Goal: Task Accomplishment & Management: Complete application form

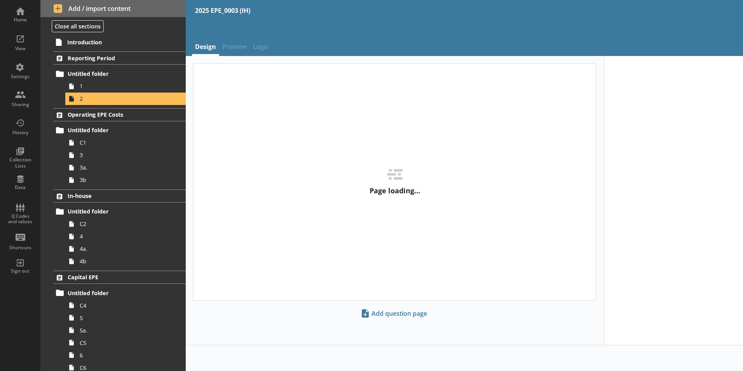
select select "ref_p_end_date"
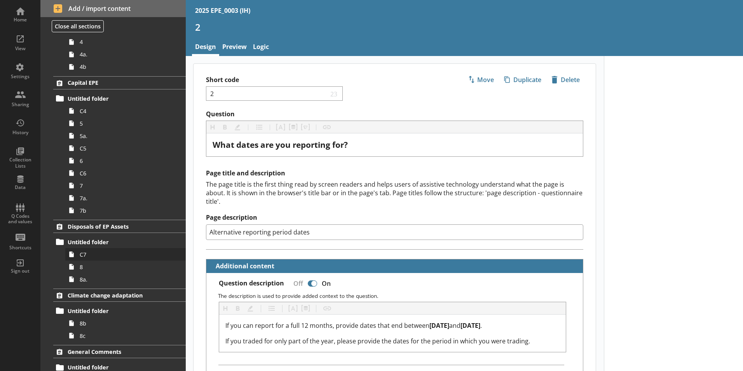
scroll to position [229, 0]
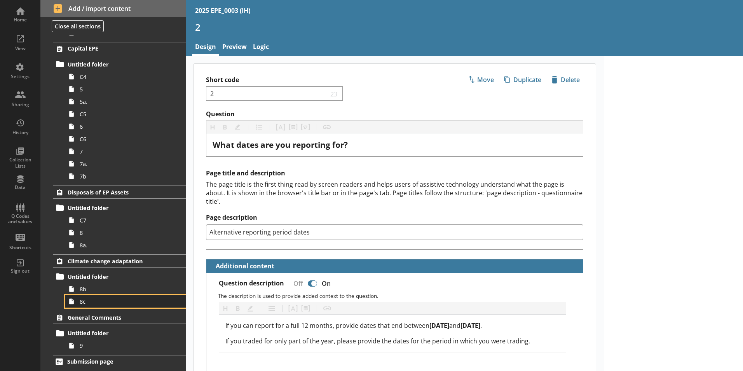
click at [77, 295] on icon at bounding box center [71, 301] width 12 height 12
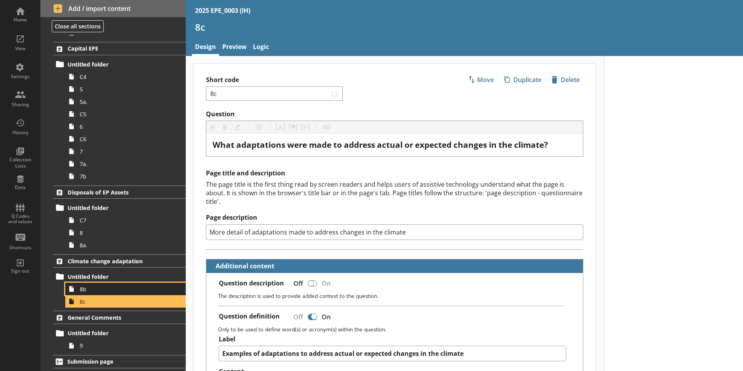
click at [92, 289] on span "8b" at bounding box center [123, 288] width 86 height 7
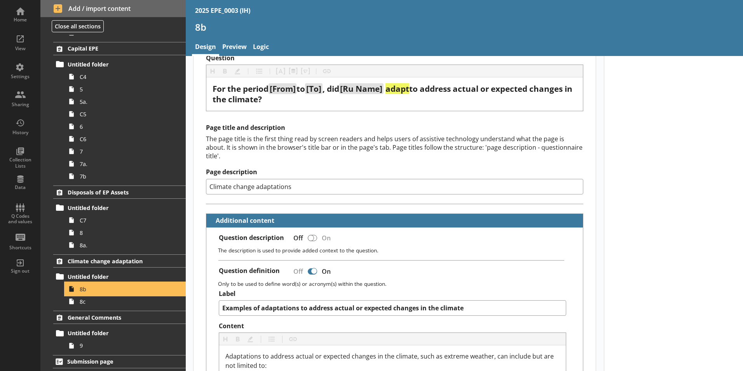
scroll to position [39, 0]
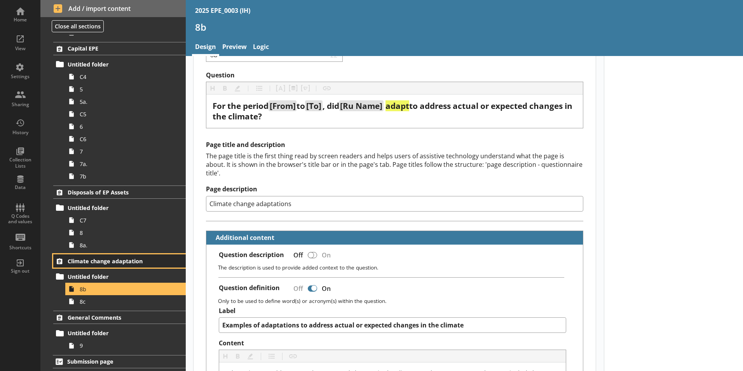
click at [87, 264] on span "Climate change adaptation" at bounding box center [115, 260] width 95 height 7
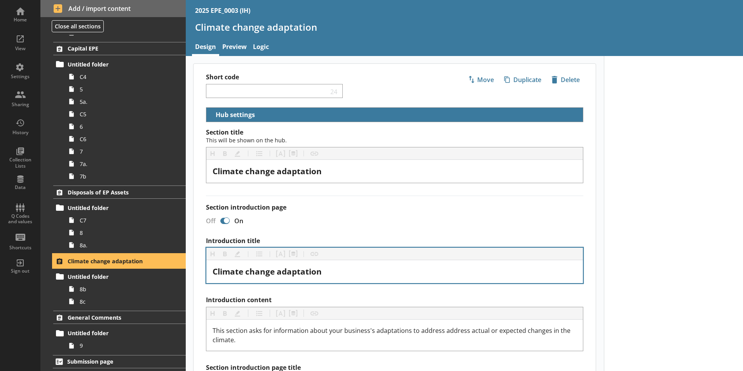
scroll to position [39, 0]
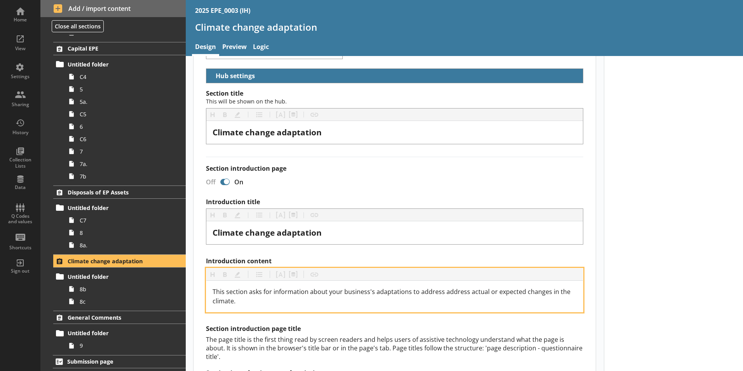
click at [459, 290] on span "This section asks for information about your business's adaptations to address …" at bounding box center [393, 296] width 360 height 18
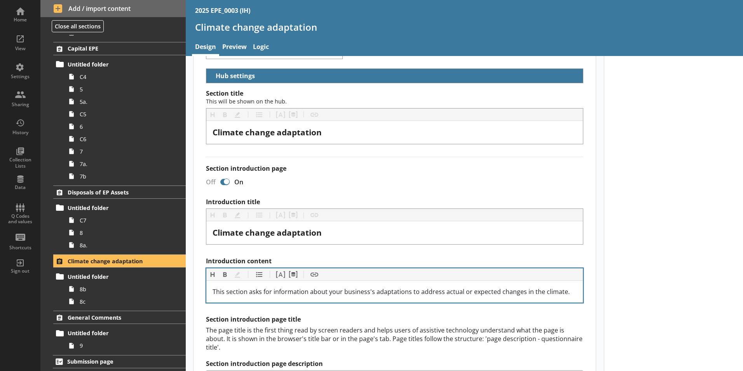
click at [486, 318] on h2 "Section introduction page title" at bounding box center [394, 319] width 377 height 8
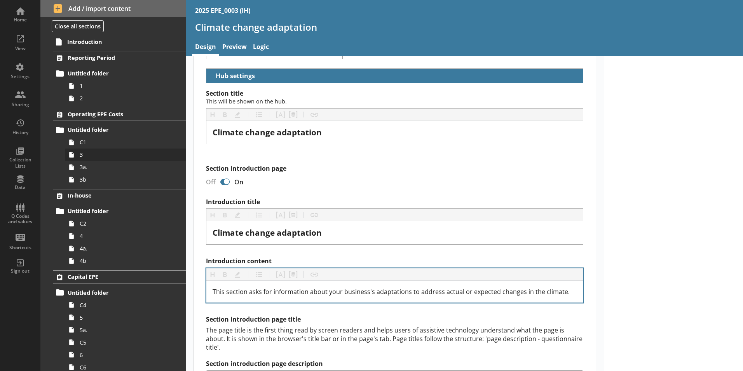
scroll to position [0, 0]
click at [94, 102] on span "2" at bounding box center [123, 98] width 86 height 7
type textarea "x"
select select "ref_p_end_date"
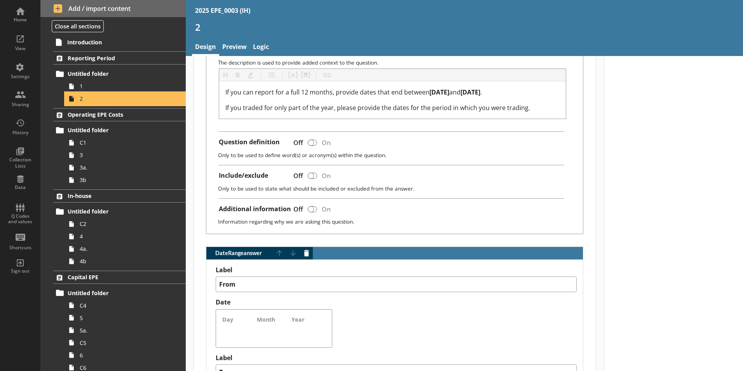
scroll to position [505, 0]
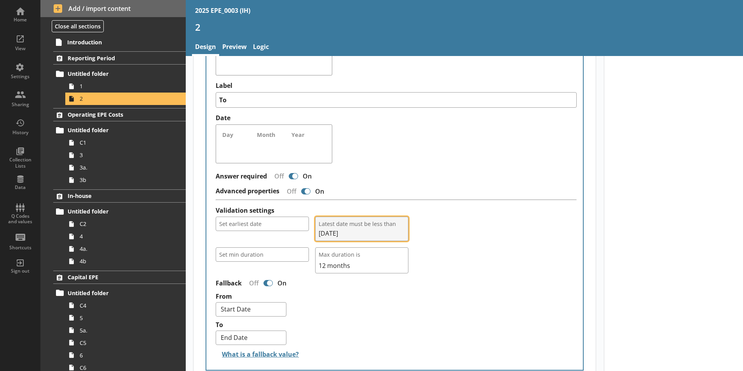
click at [364, 219] on button "Latest date must be less than [DATE]" at bounding box center [361, 229] width 93 height 24
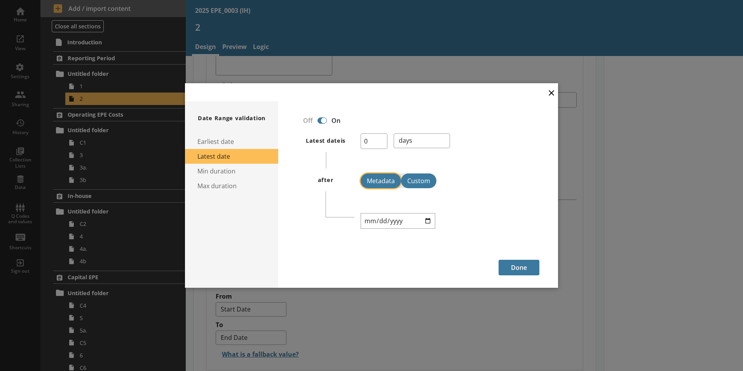
click at [379, 184] on button "Metadata" at bounding box center [381, 180] width 40 height 15
click at [403, 180] on button "Custom" at bounding box center [418, 180] width 35 height 15
click at [548, 92] on button "×" at bounding box center [552, 92] width 12 height 17
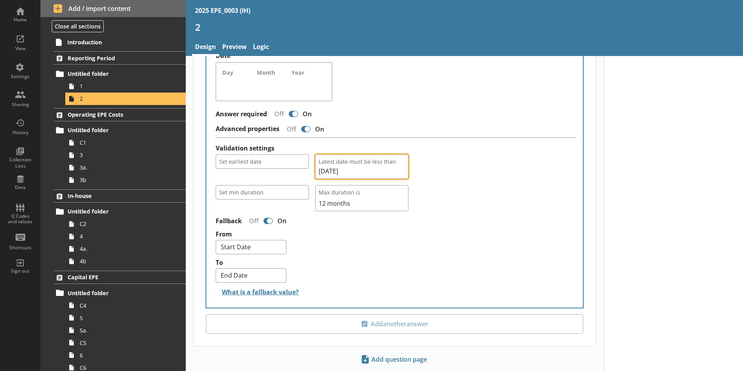
scroll to position [579, 0]
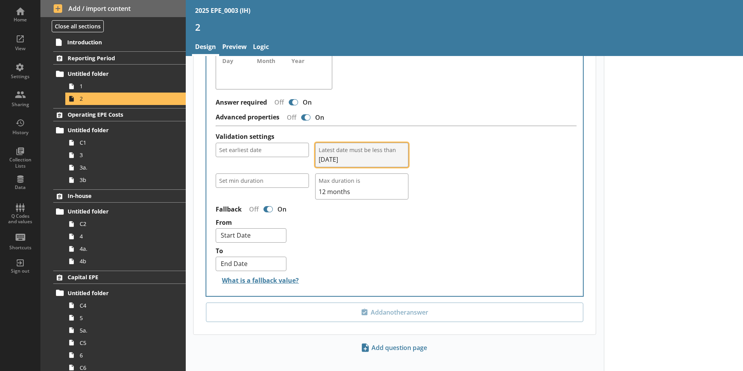
click at [351, 146] on span "Latest date must be less than" at bounding box center [362, 149] width 86 height 7
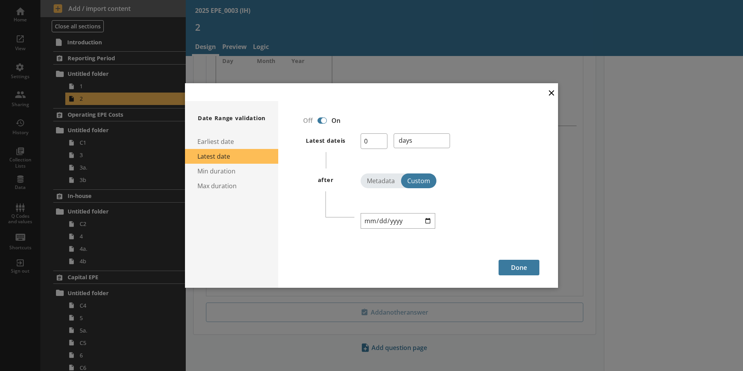
click at [322, 177] on h1 "after" at bounding box center [326, 179] width 16 height 7
click at [616, 185] on div "× Date Range validation Earliest date Latest date Min duration Max duration Off…" at bounding box center [371, 185] width 743 height 371
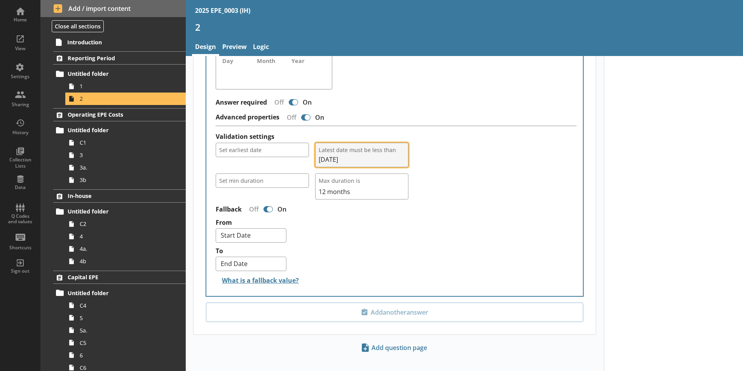
click at [353, 146] on span "Latest date must be less than" at bounding box center [362, 149] width 86 height 7
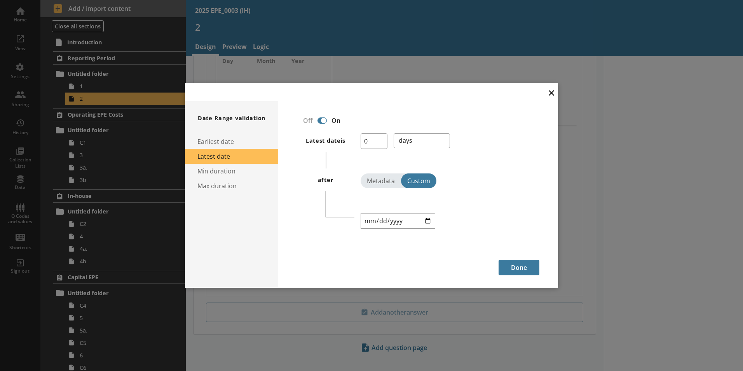
click at [553, 89] on button "×" at bounding box center [552, 92] width 12 height 17
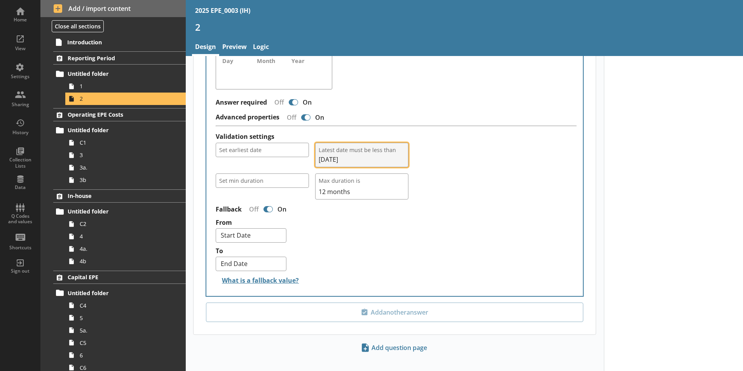
click at [348, 155] on span "[DATE]" at bounding box center [362, 159] width 86 height 9
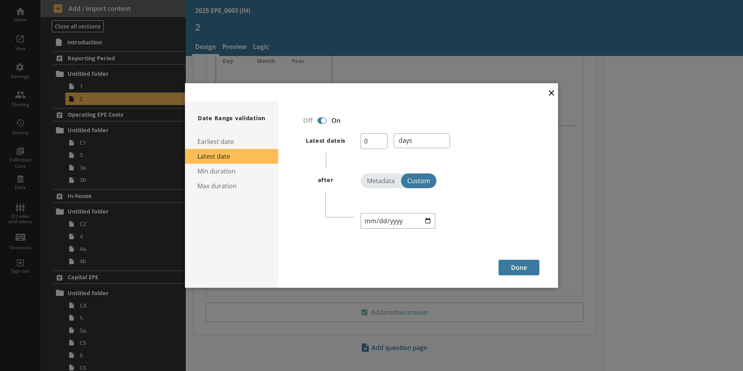
click at [323, 183] on h1 "after" at bounding box center [326, 179] width 16 height 7
click at [332, 187] on icon at bounding box center [326, 205] width 58 height 39
drag, startPoint x: 332, startPoint y: 187, endPoint x: 349, endPoint y: 251, distance: 66.6
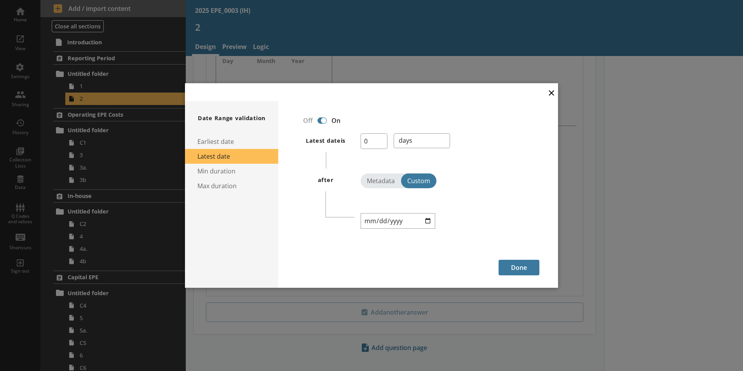
click at [349, 251] on div "Off On Latest date is 0 days months years after Metadata Custom 2026-04-05" at bounding box center [418, 187] width 243 height 146
click at [395, 176] on button "Metadata" at bounding box center [381, 180] width 40 height 15
drag, startPoint x: 406, startPoint y: 176, endPoint x: 412, endPoint y: 177, distance: 5.6
click at [412, 177] on button "Custom" at bounding box center [418, 180] width 35 height 15
click at [547, 94] on button "×" at bounding box center [552, 92] width 12 height 17
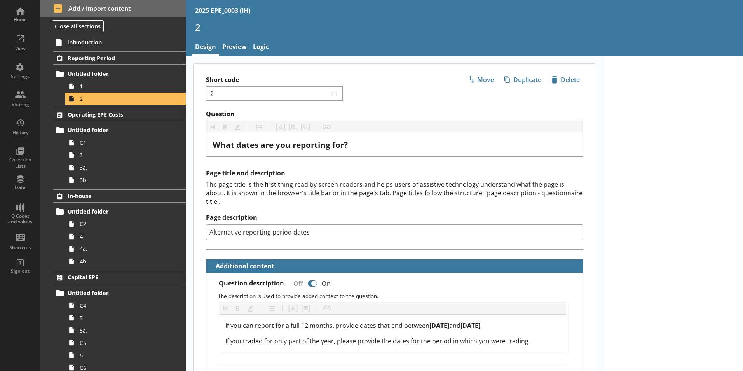
scroll to position [68, 0]
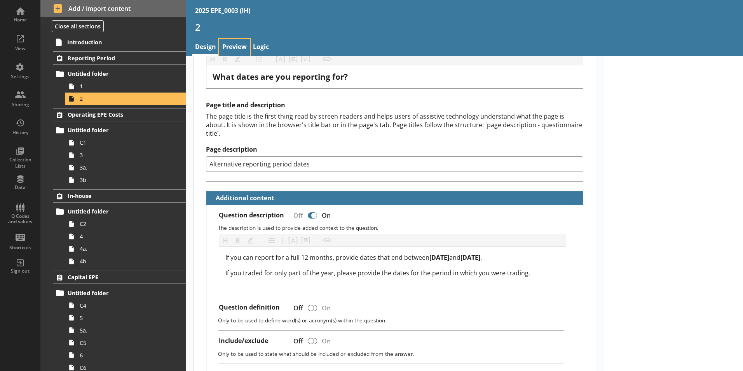
click at [236, 47] on link "Preview" at bounding box center [234, 47] width 31 height 17
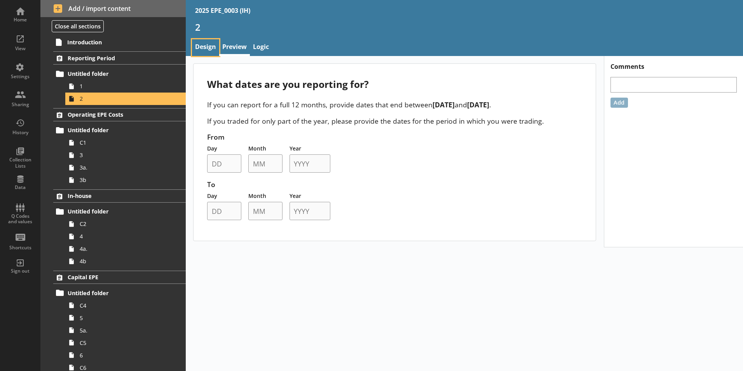
click at [209, 47] on link "Design" at bounding box center [205, 47] width 27 height 17
type textarea "x"
select select "ref_p_end_date"
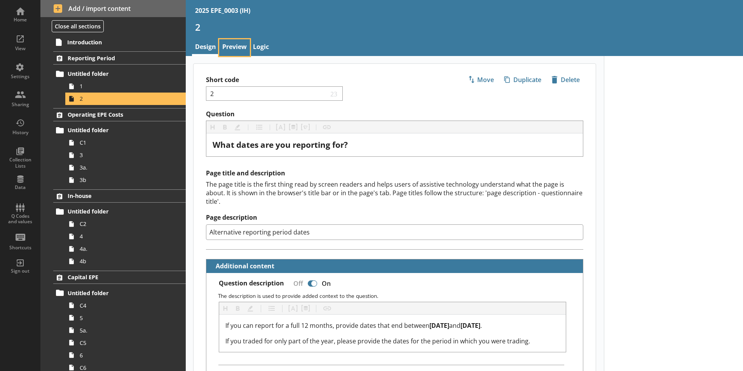
click at [240, 42] on link "Preview" at bounding box center [234, 47] width 31 height 17
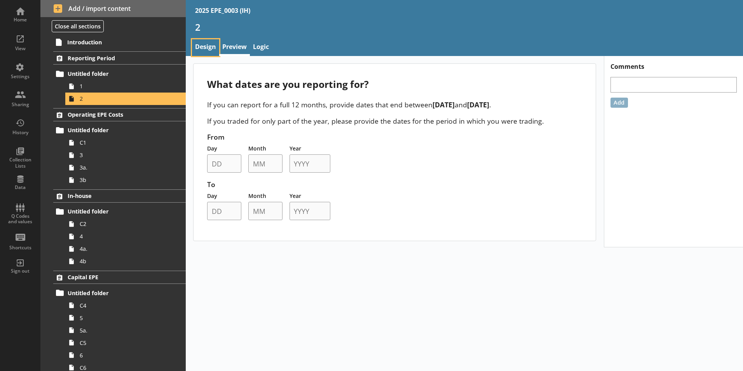
click at [215, 46] on link "Design" at bounding box center [205, 47] width 27 height 17
type textarea "x"
select select "ref_p_end_date"
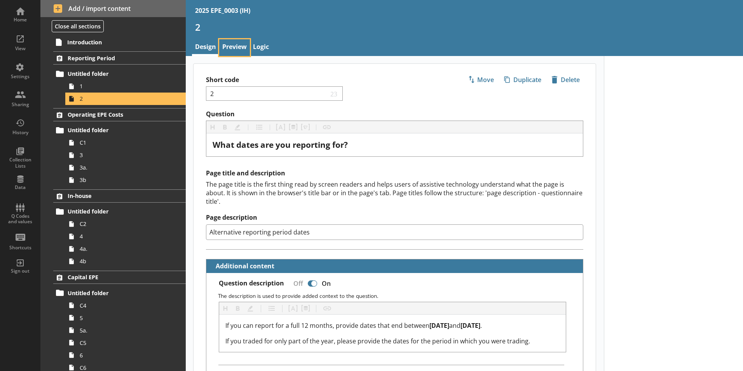
click at [239, 44] on link "Preview" at bounding box center [234, 47] width 31 height 17
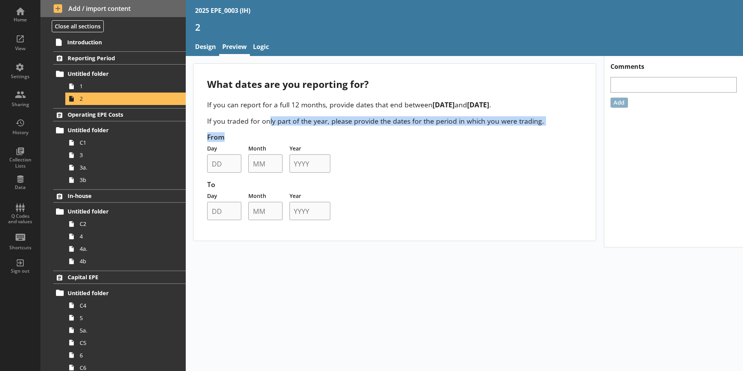
drag, startPoint x: 270, startPoint y: 124, endPoint x: 266, endPoint y: 127, distance: 4.7
click at [266, 127] on div "What dates are you reporting for? If you can report for a full 12 months, provi…" at bounding box center [395, 152] width 402 height 177
drag, startPoint x: 266, startPoint y: 127, endPoint x: 269, endPoint y: 131, distance: 5.2
click at [269, 131] on div "What dates are you reporting for? If you can report for a full 12 months, provi…" at bounding box center [395, 152] width 402 height 177
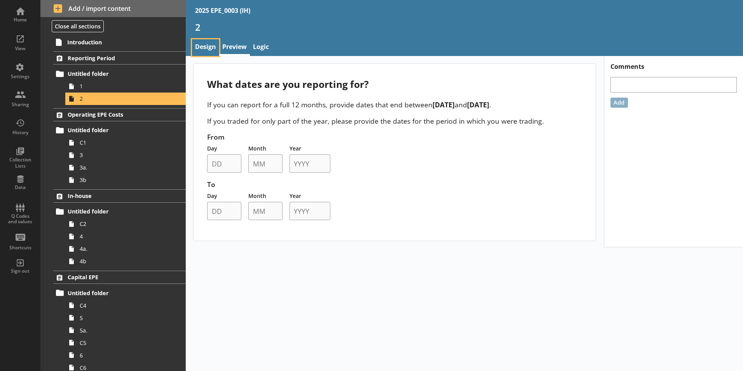
click at [208, 42] on link "Design" at bounding box center [205, 47] width 27 height 17
type textarea "x"
select select "ref_p_end_date"
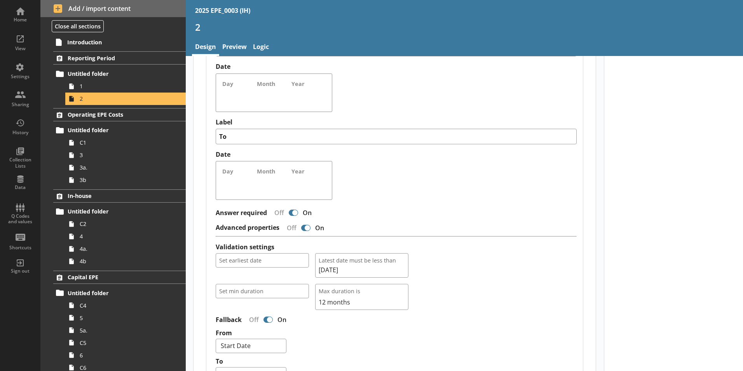
scroll to position [579, 0]
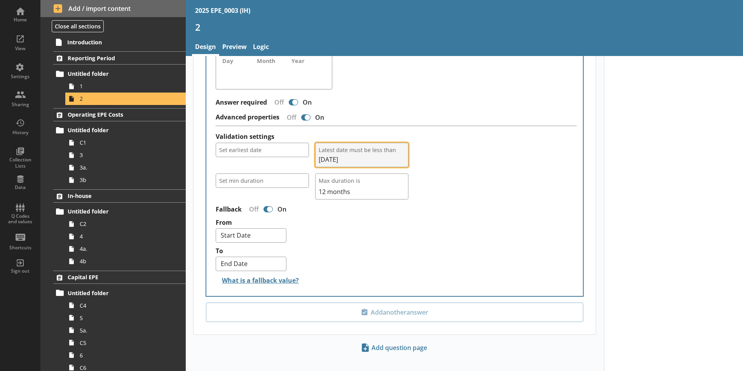
click at [348, 146] on span "Latest date must be less than" at bounding box center [362, 149] width 86 height 7
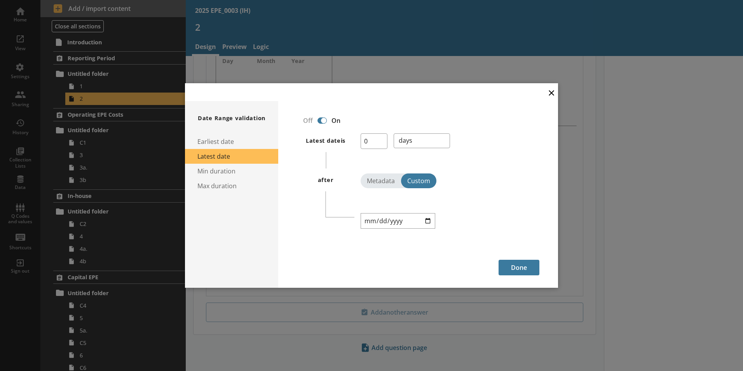
click at [550, 94] on button "×" at bounding box center [552, 92] width 12 height 17
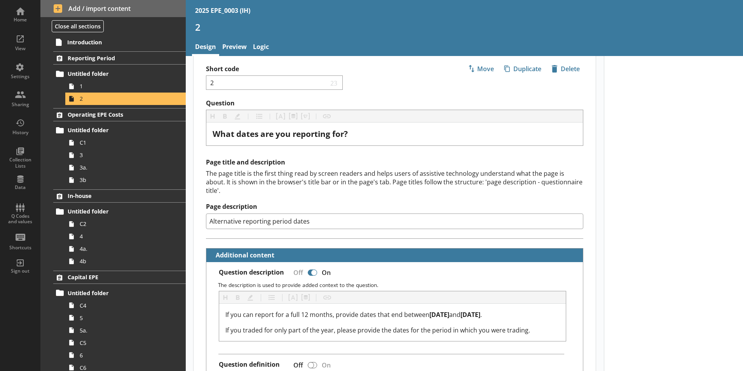
scroll to position [0, 0]
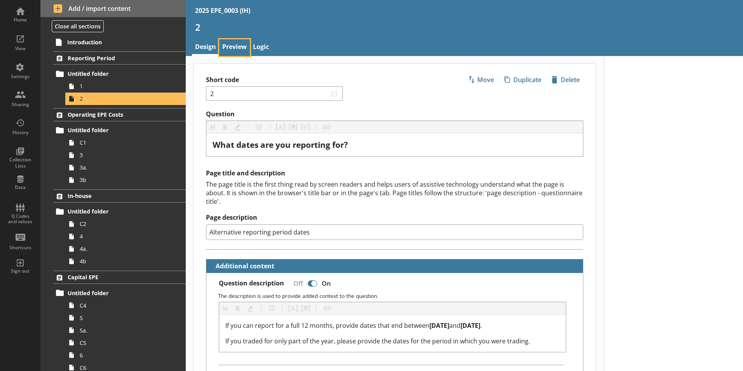
click at [228, 49] on link "Preview" at bounding box center [234, 47] width 31 height 17
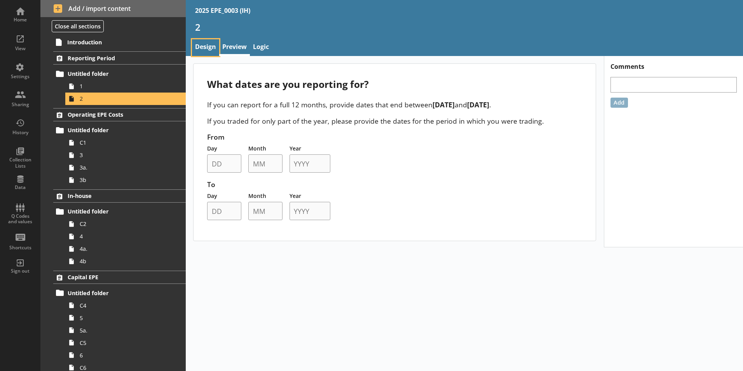
click at [206, 49] on link "Design" at bounding box center [205, 47] width 27 height 17
type textarea "x"
select select "ref_p_end_date"
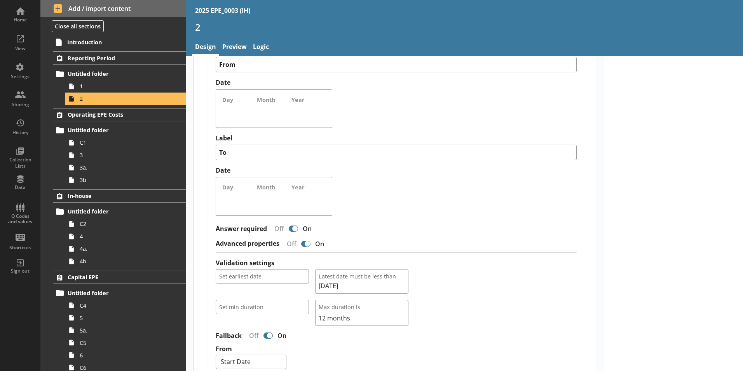
scroll to position [466, 0]
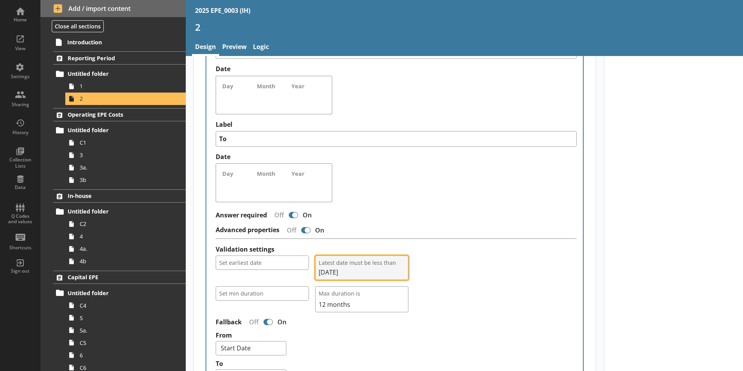
click at [346, 259] on span "Latest date must be less than" at bounding box center [362, 262] width 86 height 7
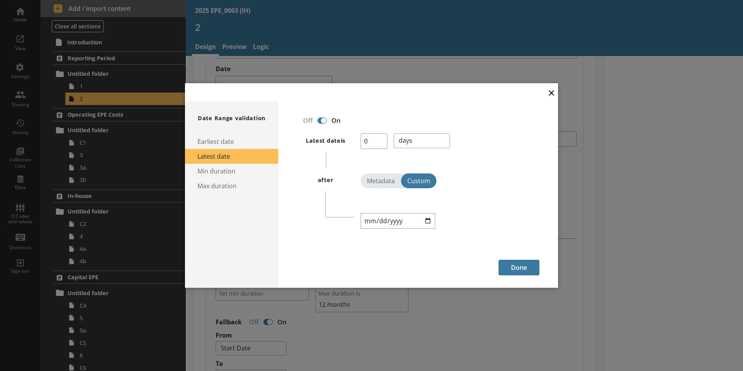
click at [328, 179] on h1 "after" at bounding box center [326, 179] width 16 height 7
drag, startPoint x: 328, startPoint y: 179, endPoint x: 371, endPoint y: 192, distance: 45.1
click at [371, 192] on div "Metadata Custom" at bounding box center [450, 183] width 179 height 21
click at [372, 183] on button "Metadata" at bounding box center [381, 180] width 40 height 15
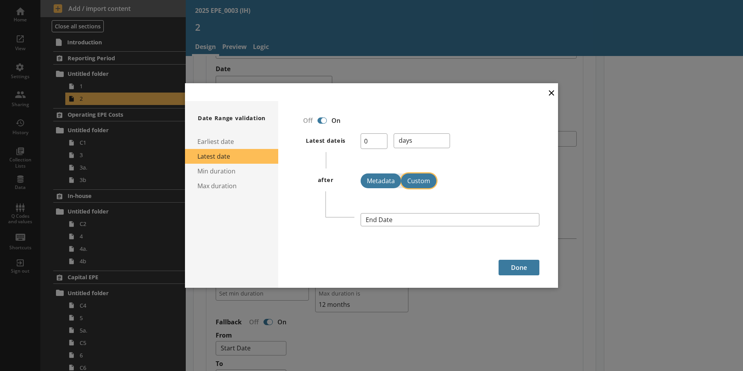
click at [425, 179] on button "Custom" at bounding box center [418, 180] width 35 height 15
type textarea "x"
click at [395, 215] on input "[DATE]" at bounding box center [398, 221] width 75 height 16
click at [453, 208] on div "[DATE]" at bounding box center [450, 211] width 179 height 34
click at [552, 98] on button "×" at bounding box center [552, 92] width 12 height 17
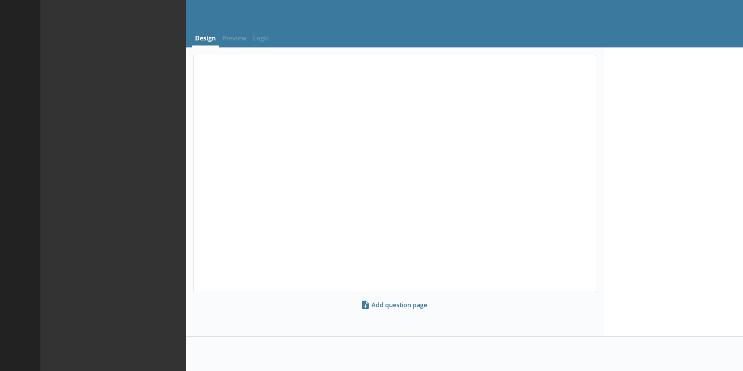
select select "ref_p_end_date"
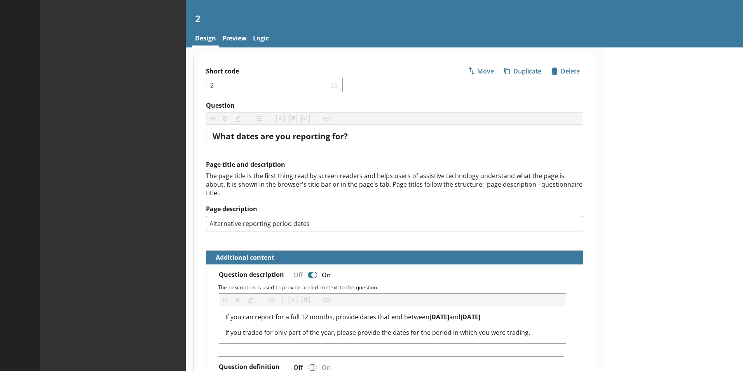
type textarea "x"
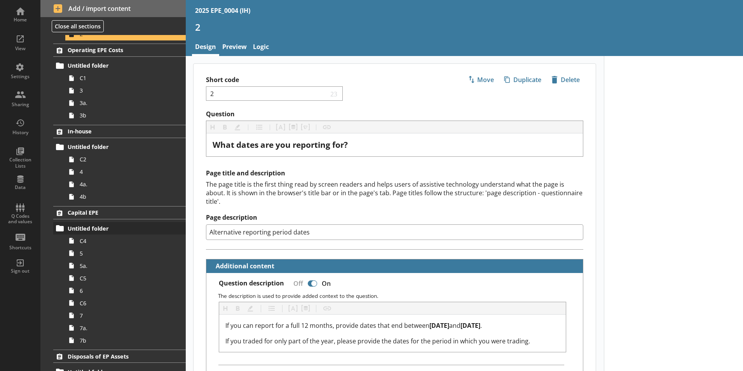
scroll to position [229, 0]
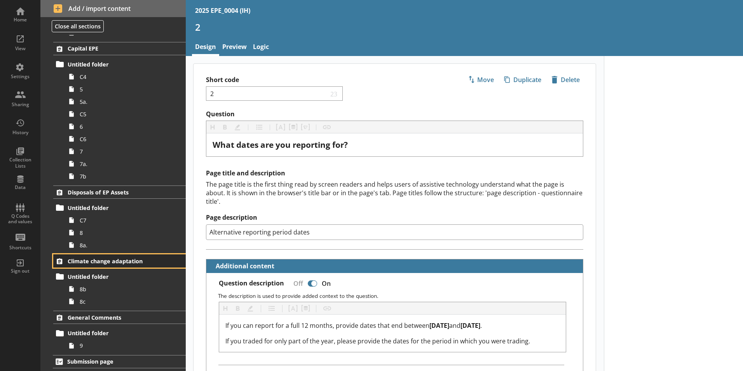
click at [96, 262] on span "Climate change adaptation" at bounding box center [115, 260] width 95 height 7
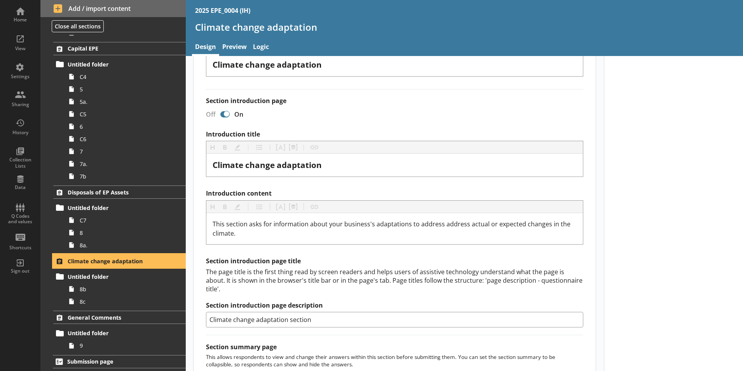
scroll to position [117, 0]
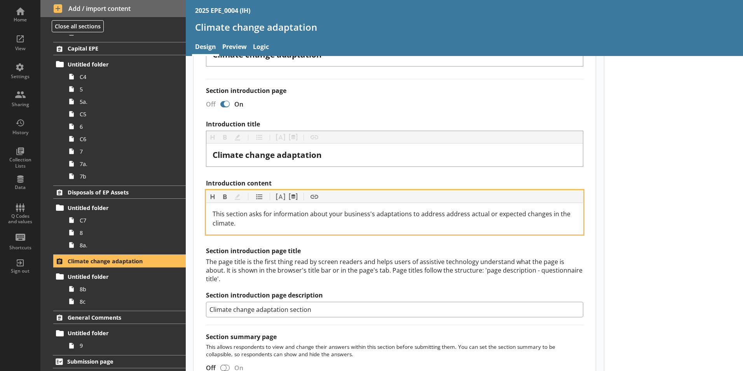
click at [460, 215] on span "This section asks for information about your business's adaptations to address …" at bounding box center [393, 219] width 360 height 18
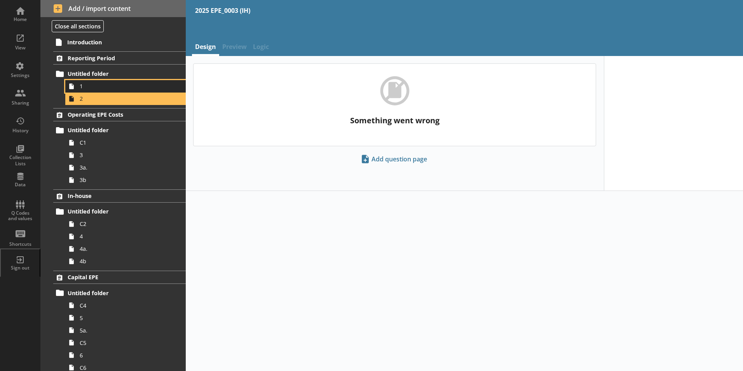
click at [86, 88] on span "1" at bounding box center [123, 85] width 86 height 7
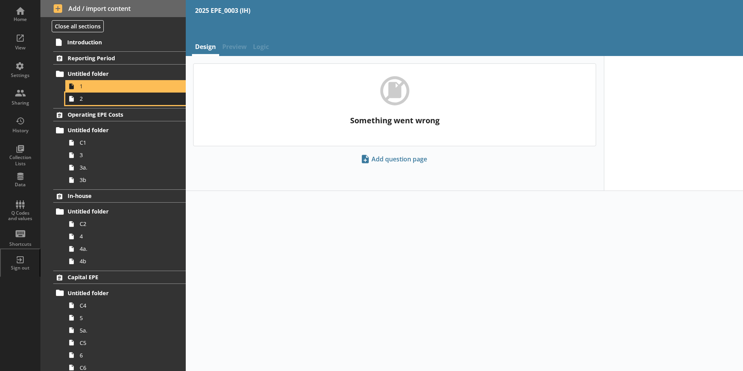
click at [91, 104] on link "2" at bounding box center [125, 99] width 121 height 12
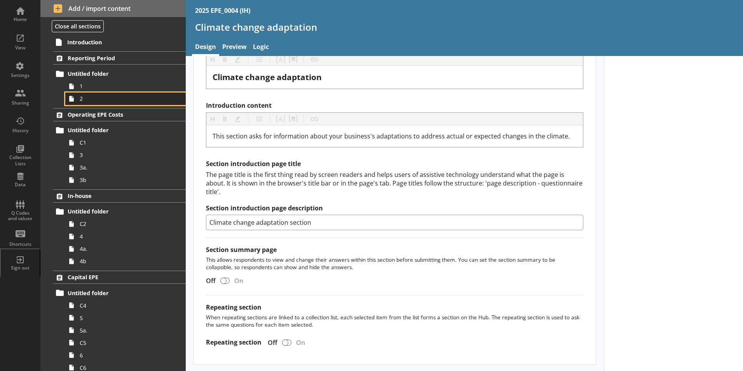
click at [98, 100] on span "2" at bounding box center [123, 98] width 86 height 7
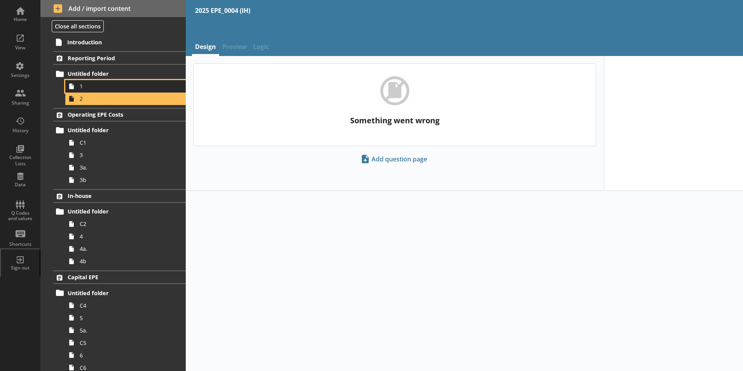
click at [82, 85] on span "1" at bounding box center [123, 85] width 86 height 7
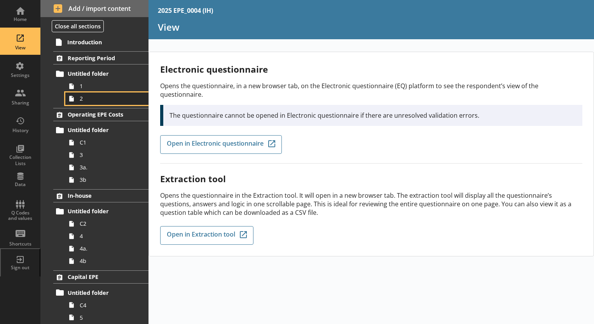
drag, startPoint x: 0, startPoint y: 0, endPoint x: 107, endPoint y: 98, distance: 144.4
click at [107, 98] on span "2" at bounding box center [109, 98] width 58 height 7
type textarea "x"
select select "ref_p_end_date"
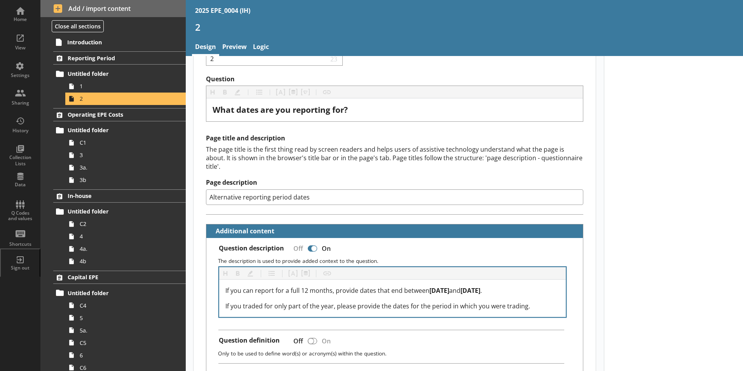
scroll to position [74, 0]
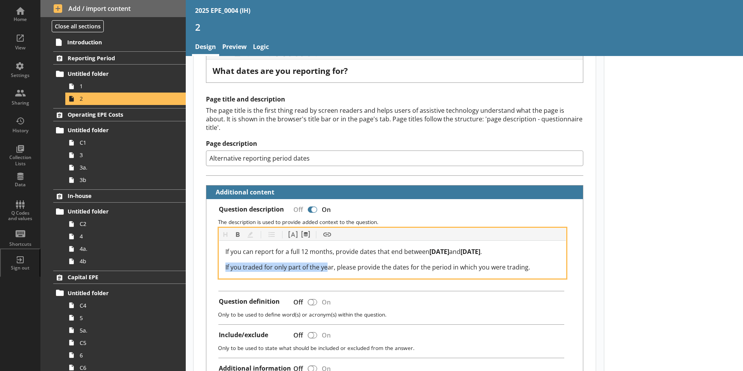
drag, startPoint x: 226, startPoint y: 260, endPoint x: 326, endPoint y: 255, distance: 99.6
click at [326, 263] on span "If you traded for only part of the year, please provide the dates for the perio…" at bounding box center [377, 267] width 305 height 9
click at [334, 263] on span "If you traded for only part of the year, please provide the dates for the perio…" at bounding box center [377, 267] width 305 height 9
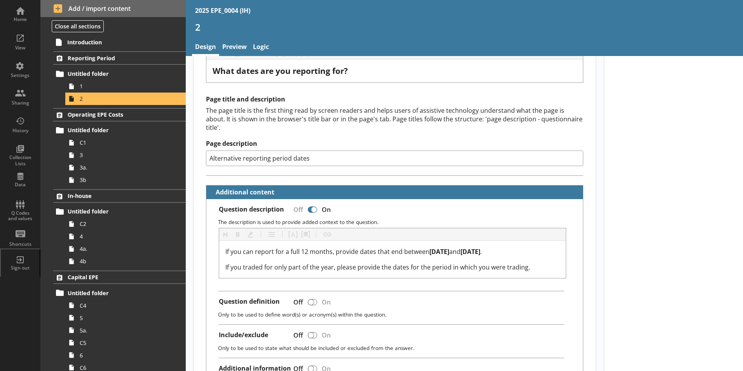
click at [438, 273] on div "Question description Off On The description is used to provide added context to…" at bounding box center [394, 296] width 377 height 194
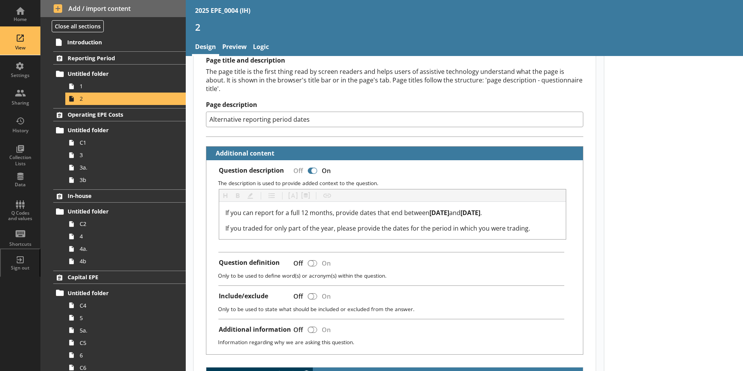
click at [24, 41] on div "View" at bounding box center [20, 41] width 27 height 27
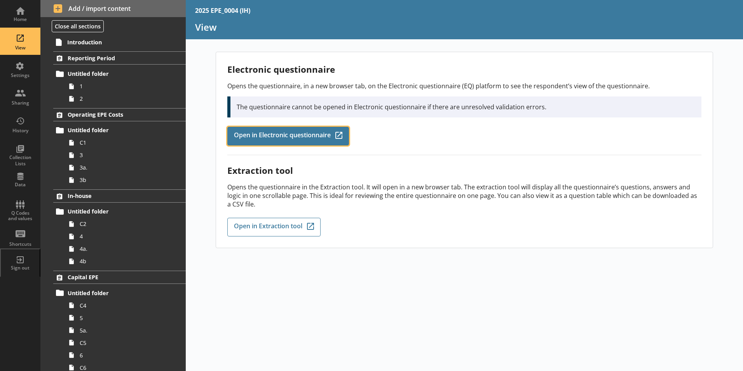
click at [294, 130] on link "Open in Electronic questionnaire Q-Codes_Icon Created with Sketch." at bounding box center [288, 136] width 122 height 19
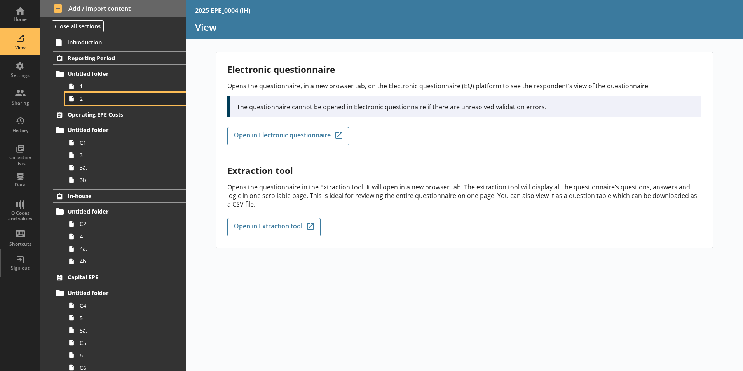
click at [98, 100] on span "2" at bounding box center [123, 98] width 86 height 7
type textarea "x"
select select "ref_p_end_date"
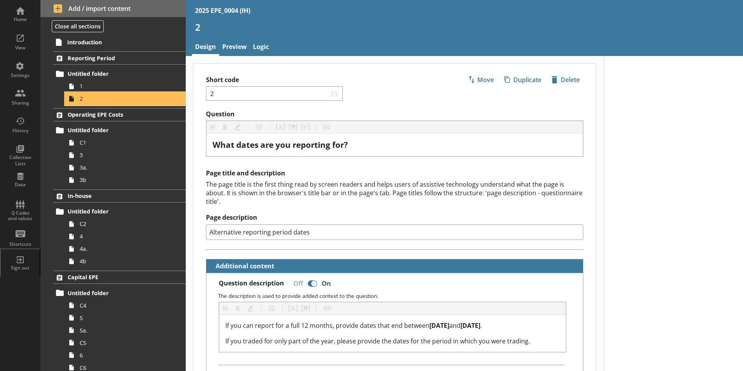
type textarea "x"
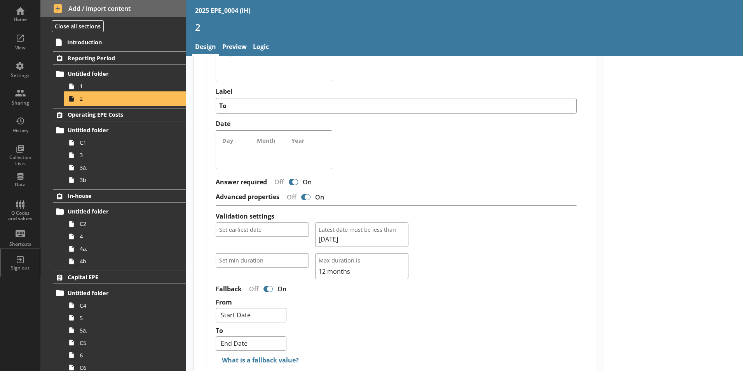
scroll to position [544, 0]
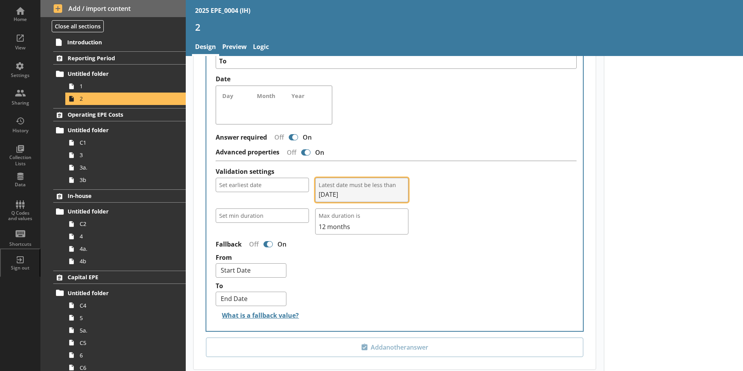
click at [350, 190] on span "[DATE]" at bounding box center [362, 194] width 86 height 9
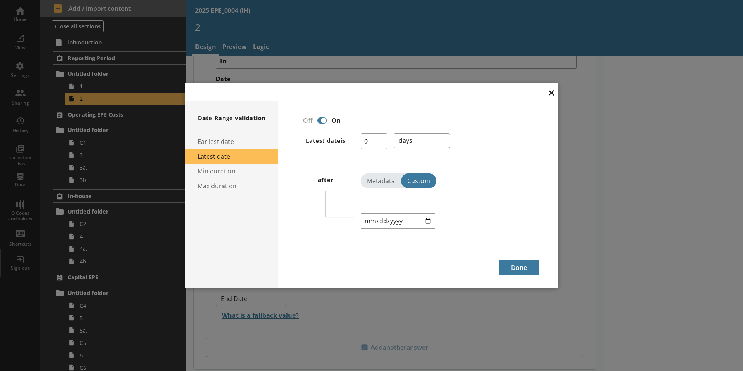
click at [554, 92] on button "×" at bounding box center [552, 92] width 12 height 17
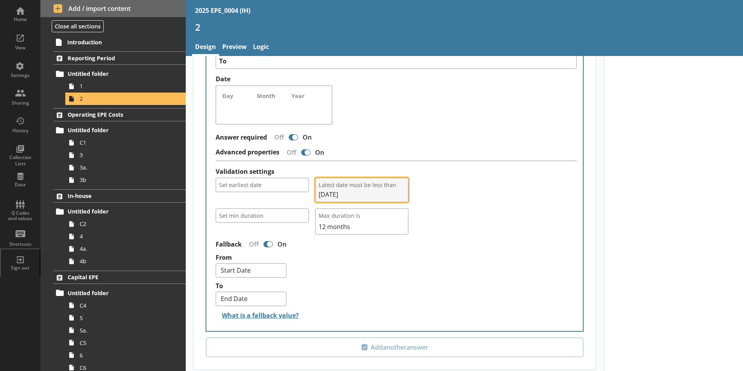
click at [382, 181] on span "Latest date must be less than" at bounding box center [362, 184] width 86 height 7
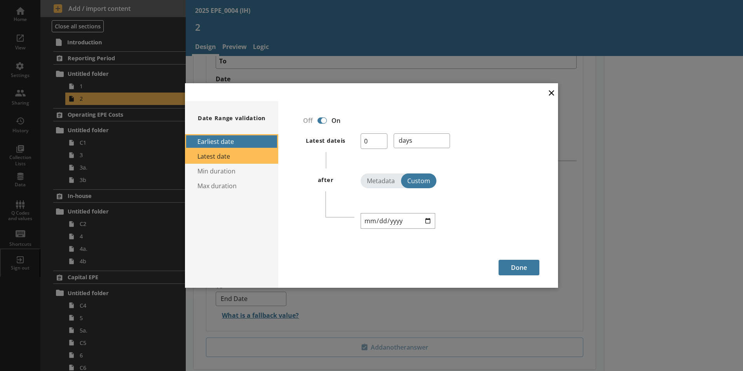
click at [242, 138] on button "Earliest date" at bounding box center [231, 141] width 93 height 15
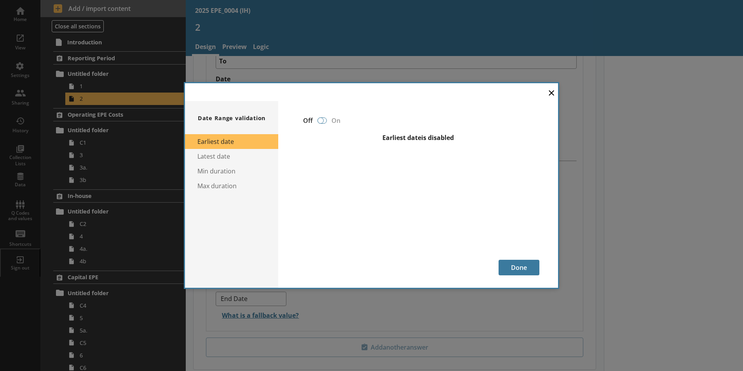
click at [320, 121] on div at bounding box center [321, 120] width 6 height 6
click at [324, 121] on div at bounding box center [322, 120] width 9 height 6
click at [320, 116] on input "checkbox" at bounding box center [322, 121] width 12 height 14
checkbox input "false"
click at [323, 120] on div at bounding box center [321, 120] width 6 height 6
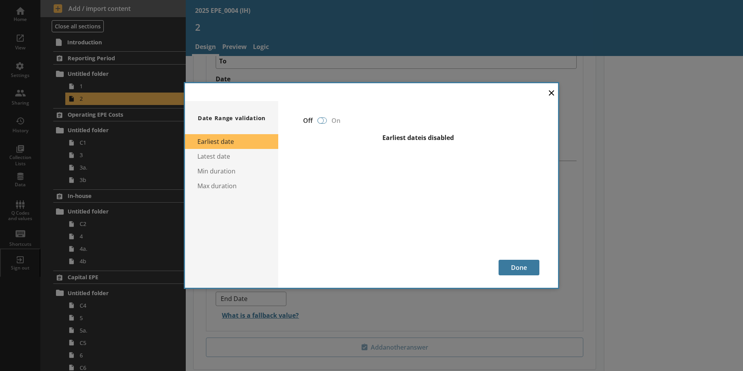
click at [323, 120] on div at bounding box center [321, 120] width 6 height 6
click at [466, 154] on div "Earliest date is disabled" at bounding box center [418, 147] width 243 height 40
click at [427, 137] on div "Earliest date is disabled" at bounding box center [418, 137] width 243 height 9
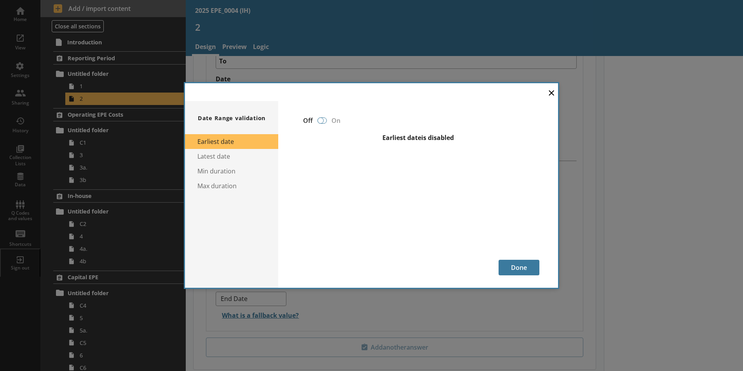
click at [318, 118] on div at bounding box center [321, 120] width 6 height 6
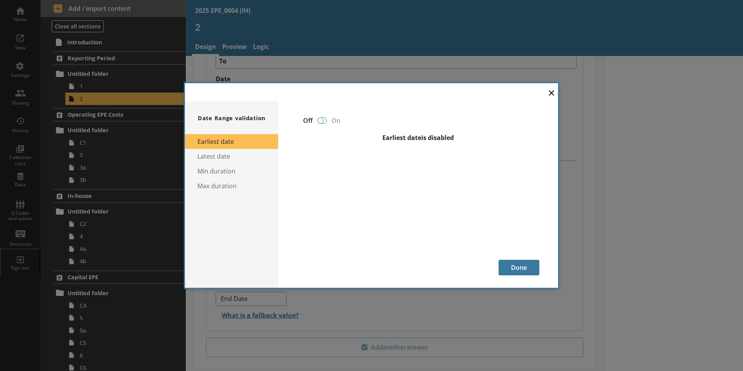
click at [318, 118] on div at bounding box center [321, 120] width 6 height 6
click at [335, 138] on div "Earliest date is disabled" at bounding box center [418, 137] width 243 height 9
click at [320, 119] on div at bounding box center [321, 120] width 6 height 6
click at [338, 141] on div "Earliest date is disabled" at bounding box center [418, 137] width 243 height 9
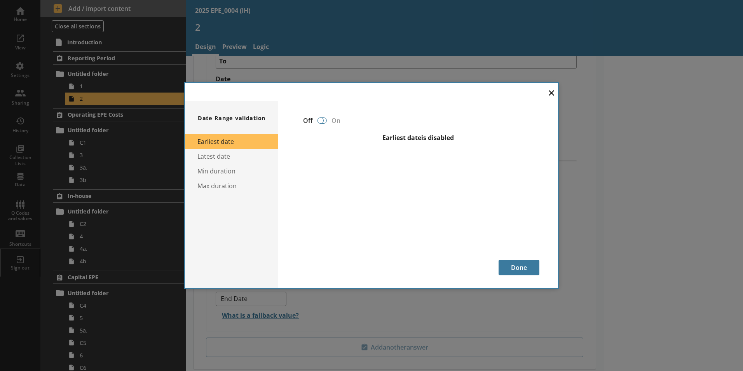
click at [324, 121] on div at bounding box center [322, 120] width 9 height 6
click at [365, 154] on div "Earliest date is disabled" at bounding box center [418, 147] width 243 height 40
drag, startPoint x: 391, startPoint y: 140, endPoint x: 429, endPoint y: 140, distance: 37.3
click at [429, 140] on div "Earliest date is disabled" at bounding box center [418, 137] width 243 height 9
drag, startPoint x: 429, startPoint y: 140, endPoint x: 653, endPoint y: 222, distance: 239.2
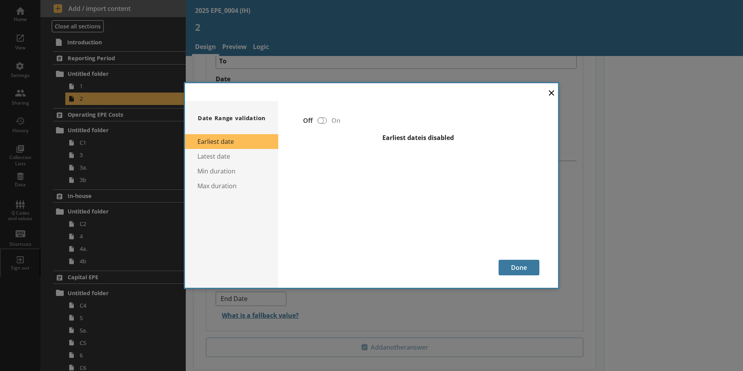
click at [437, 190] on div "Off On Earliest date is disabled" at bounding box center [418, 187] width 243 height 146
click at [320, 122] on div at bounding box center [321, 120] width 6 height 6
click at [327, 131] on div "Earliest date is disabled" at bounding box center [418, 147] width 243 height 40
click at [246, 163] on button "Latest date" at bounding box center [231, 156] width 93 height 15
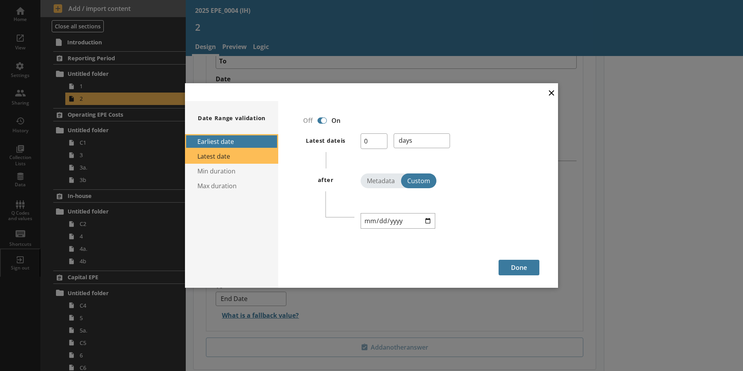
click at [262, 141] on button "Earliest date" at bounding box center [231, 141] width 93 height 15
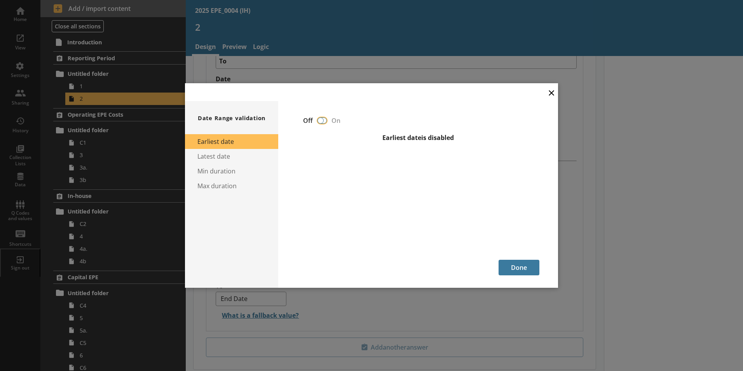
click at [322, 125] on input "checkbox" at bounding box center [322, 121] width 12 height 14
checkbox input "false"
click at [337, 137] on div "Earliest date is disabled" at bounding box center [418, 137] width 243 height 9
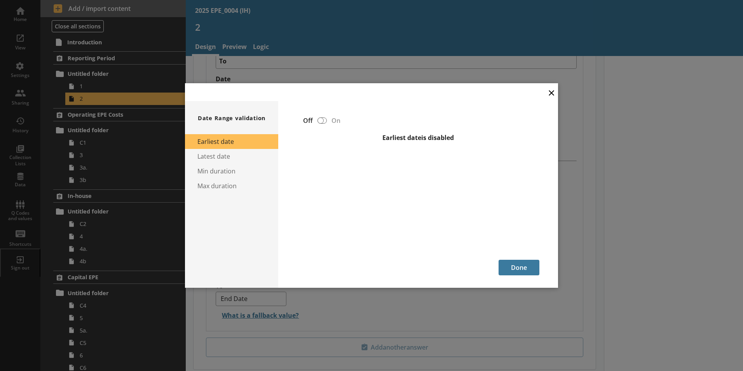
click at [553, 92] on button "×" at bounding box center [552, 92] width 12 height 17
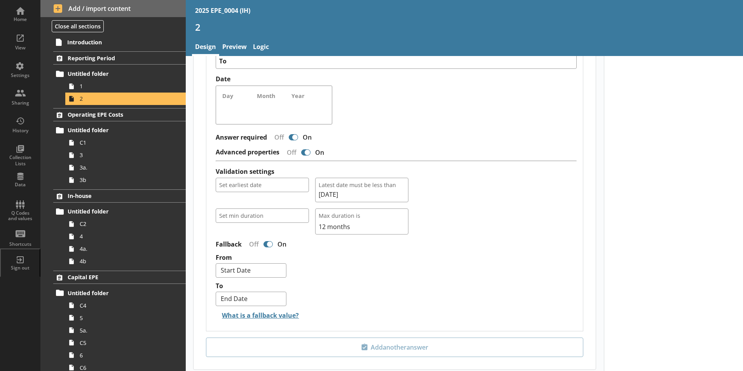
type textarea "x"
